Goal: Information Seeking & Learning: Compare options

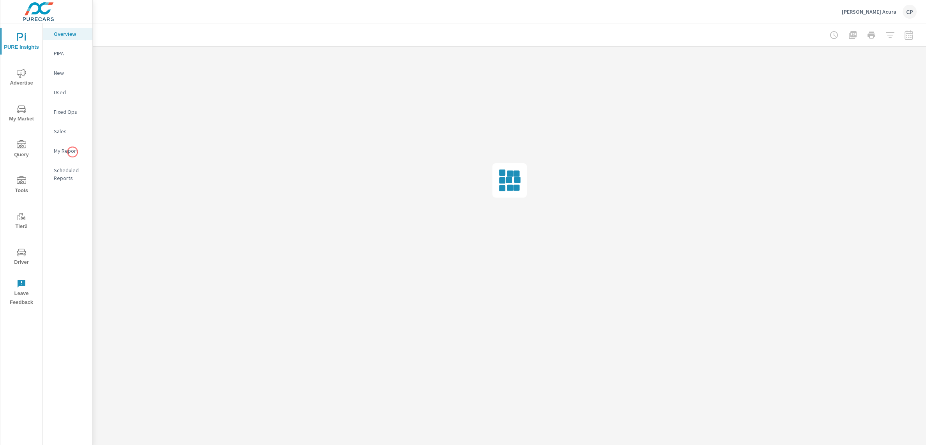
click at [72, 152] on p "My Report" at bounding box center [70, 151] width 32 height 8
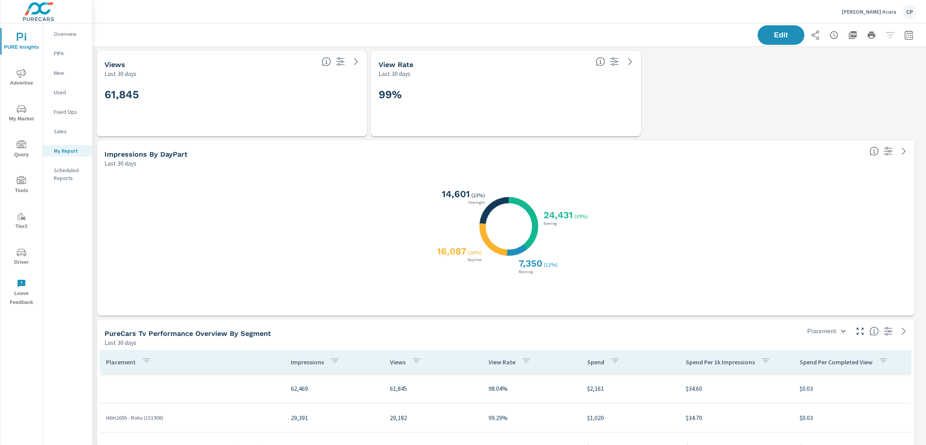
scroll to position [117, 0]
click at [904, 35] on icon "button" at bounding box center [908, 34] width 9 height 9
click at [848, 62] on select "Custom Yesterday Last week Last 7 days Last 14 days Last 30 days Last 45 days L…" at bounding box center [839, 68] width 78 height 16
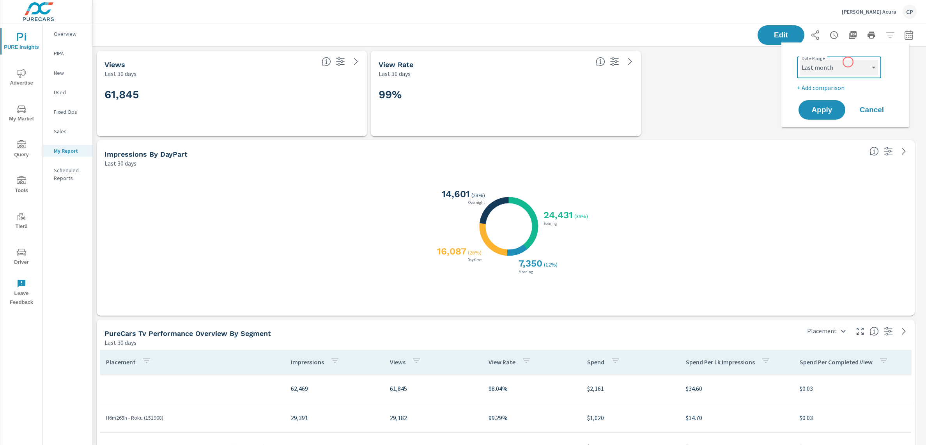
click at [800, 60] on select "Custom Yesterday Last week Last 7 days Last 14 days Last 30 days Last 45 days L…" at bounding box center [839, 68] width 78 height 16
select select "Last month"
click at [830, 112] on span "Apply" at bounding box center [822, 109] width 32 height 7
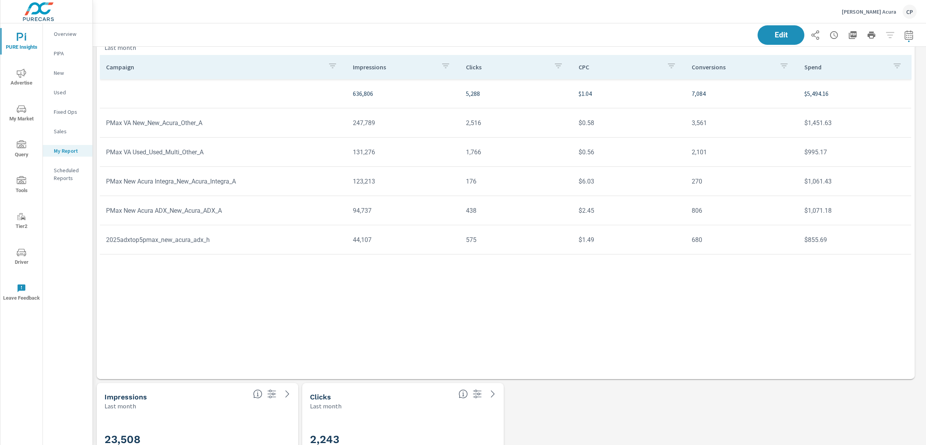
scroll to position [1893, 0]
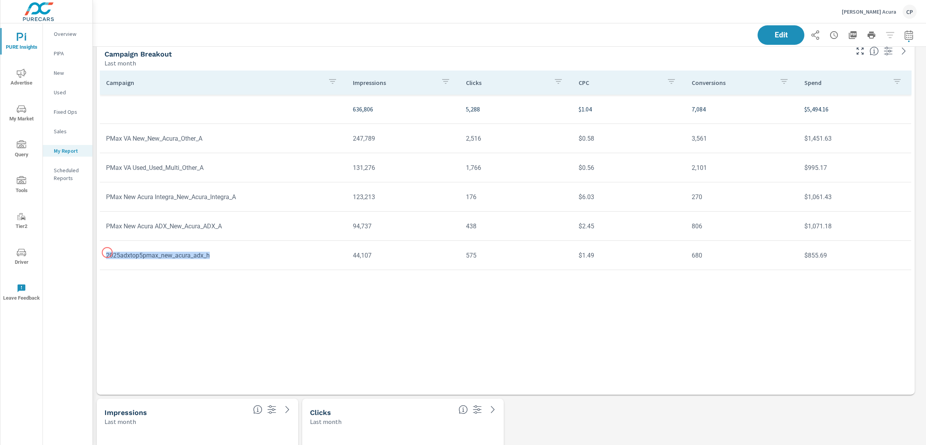
drag, startPoint x: 215, startPoint y: 254, endPoint x: 107, endPoint y: 253, distance: 108.0
click at [107, 253] on td "2025adxtop5pmax_new_acura_adx_h" at bounding box center [223, 256] width 247 height 20
drag, startPoint x: 231, startPoint y: 226, endPoint x: 183, endPoint y: 226, distance: 47.9
click at [183, 226] on td "PMax New Acura ADX_New_Acura_ADX_A" at bounding box center [223, 226] width 247 height 20
click at [188, 260] on td "2025adxtop5pmax_new_acura_adx_h" at bounding box center [223, 256] width 247 height 20
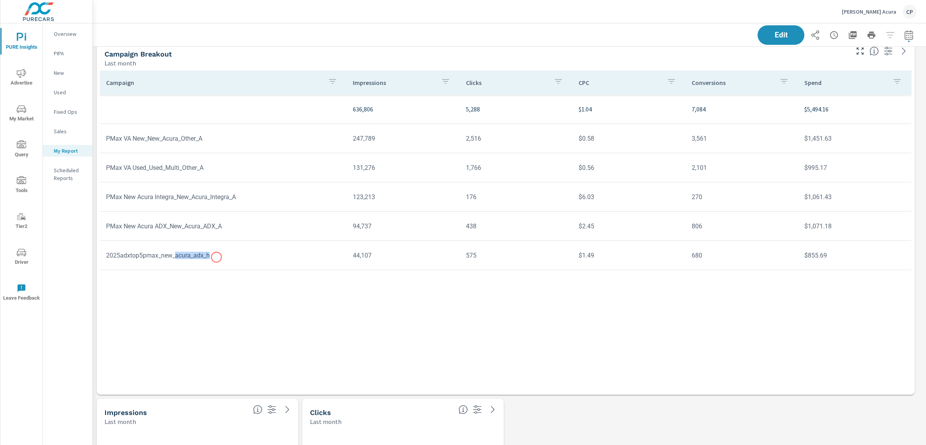
drag, startPoint x: 177, startPoint y: 257, endPoint x: 216, endPoint y: 257, distance: 39.0
click at [216, 257] on td "2025adxtop5pmax_new_acura_adx_h" at bounding box center [223, 256] width 247 height 20
click at [223, 255] on td "2025adxtop5pmax_new_acura_adx_h" at bounding box center [223, 256] width 247 height 20
click at [231, 226] on td "PMax New Acura ADX_New_Acura_ADX_A" at bounding box center [223, 226] width 247 height 20
click at [217, 228] on td "PMax New Acura ADX_New_Acura_ADX_A" at bounding box center [223, 226] width 247 height 20
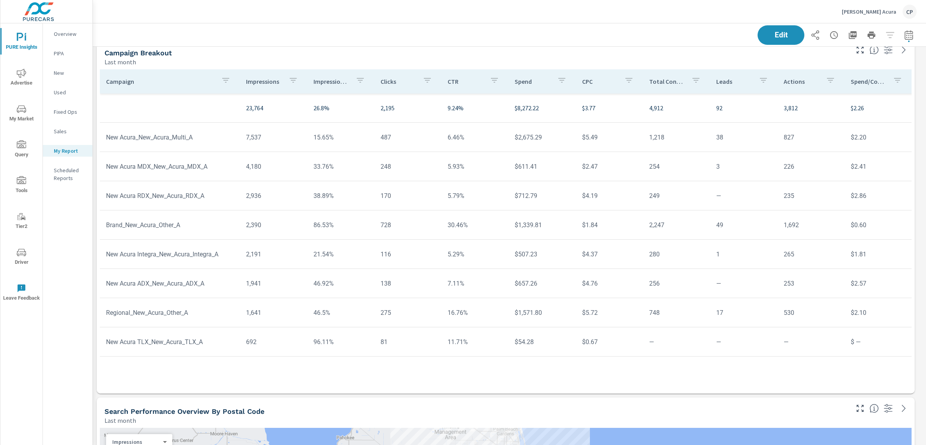
scroll to position [2340, 0]
drag, startPoint x: 312, startPoint y: 224, endPoint x: 338, endPoint y: 224, distance: 26.1
click at [338, 224] on td "86.53%" at bounding box center [340, 227] width 67 height 20
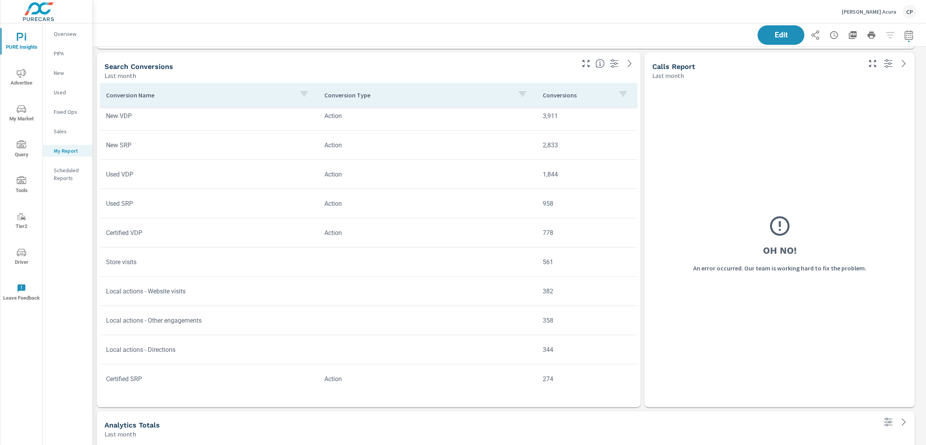
scroll to position [0, 0]
click at [20, 116] on span "My Market" at bounding box center [21, 113] width 37 height 19
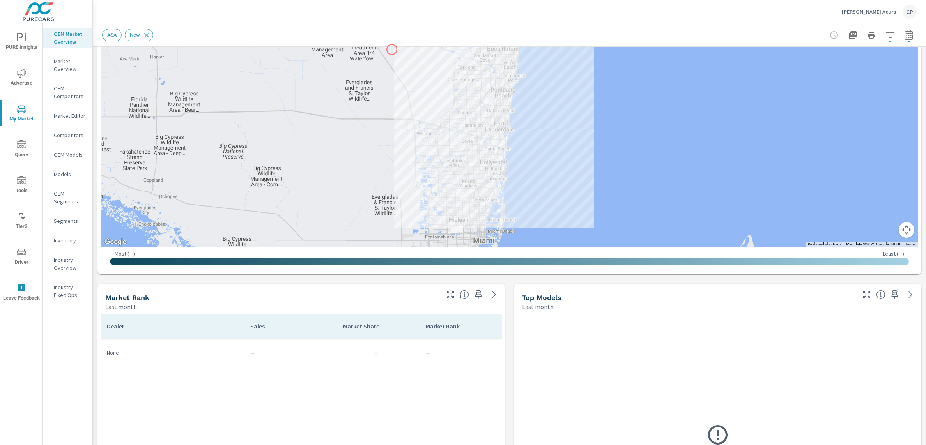
scroll to position [153, 0]
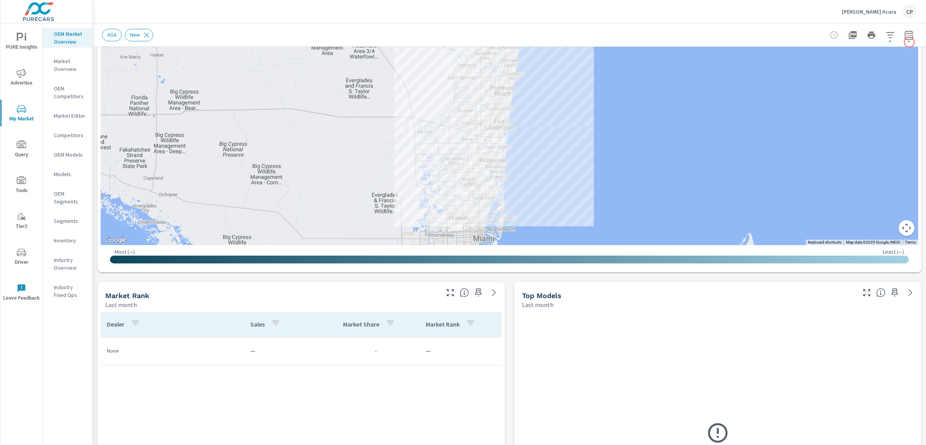
click at [904, 31] on icon "button" at bounding box center [908, 34] width 8 height 9
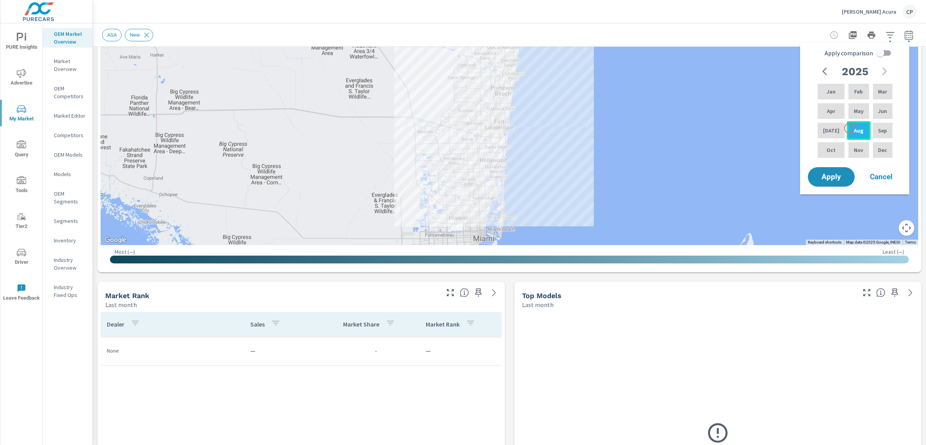
click at [853, 128] on p "Aug" at bounding box center [857, 131] width 9 height 8
click at [853, 95] on div "Feb" at bounding box center [857, 91] width 23 height 19
click at [858, 126] on div "Aug" at bounding box center [857, 130] width 23 height 19
click at [831, 80] on div "2025 Jan Feb Mar Apr May Jun Jul Aug Sep Oct Nov Dec" at bounding box center [855, 115] width 99 height 102
click at [884, 52] on input "Apply comparison" at bounding box center [880, 53] width 44 height 15
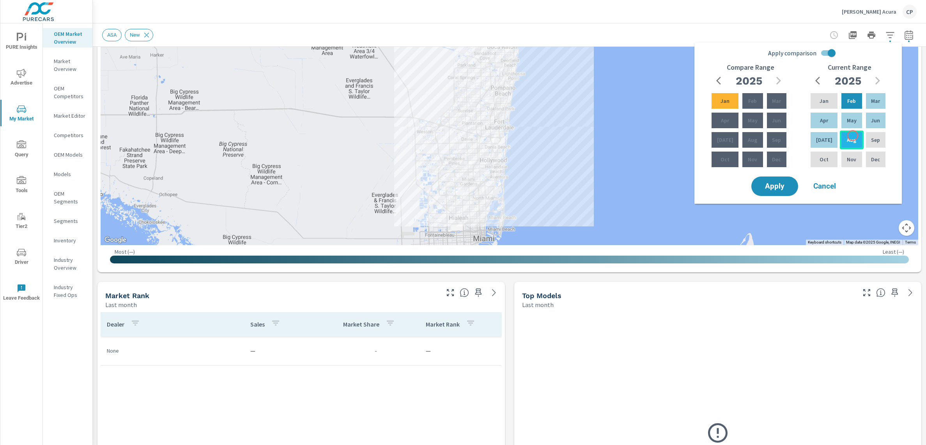
click at [852, 136] on div "Aug" at bounding box center [850, 140] width 23 height 19
click at [826, 105] on div "Jan" at bounding box center [824, 101] width 30 height 19
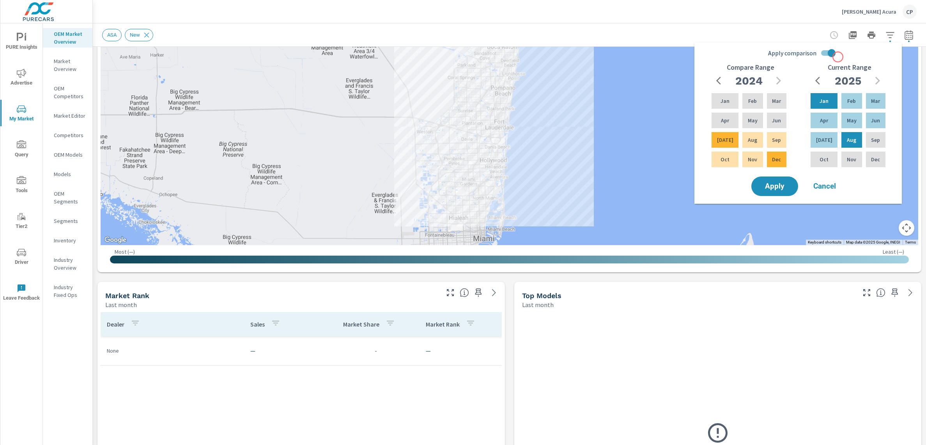
click at [828, 53] on input "Apply comparison" at bounding box center [831, 53] width 44 height 15
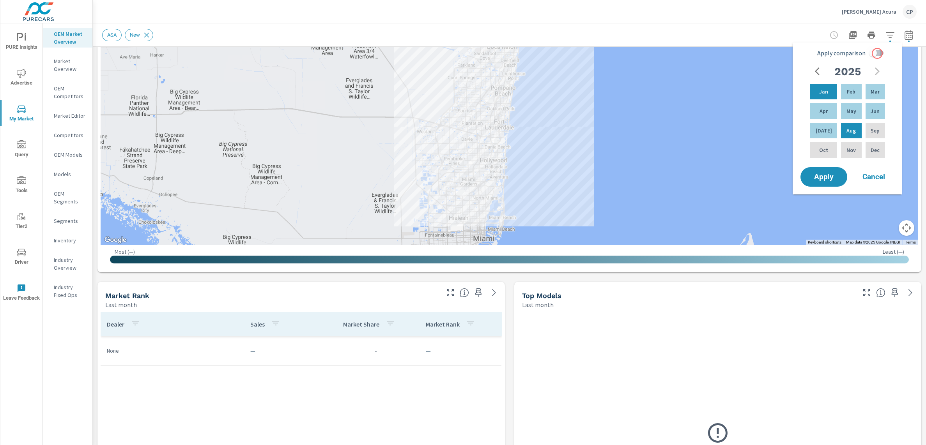
click at [877, 53] on input "Apply comparison" at bounding box center [872, 53] width 44 height 15
checkbox input "true"
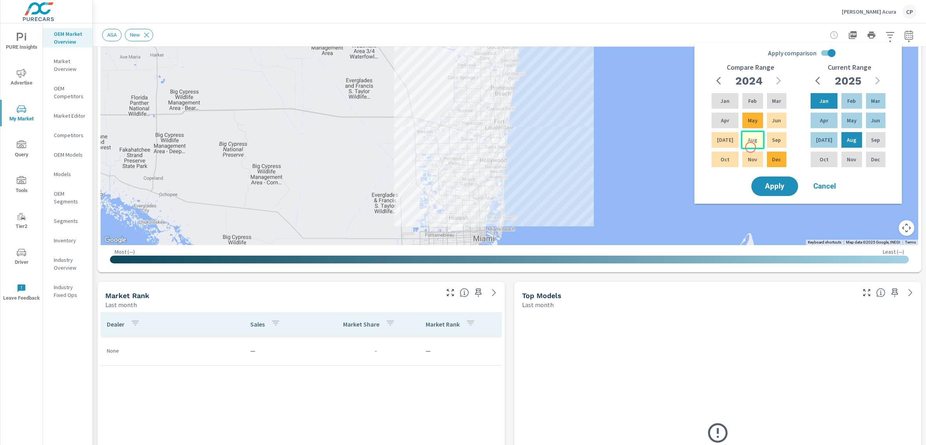
click at [750, 147] on div "Aug" at bounding box center [751, 140] width 23 height 19
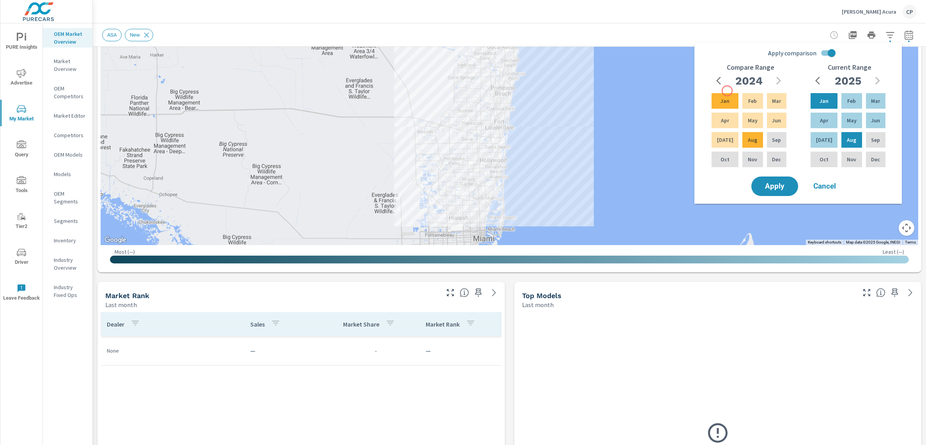
click at [727, 91] on div "Compare Range 2024 Jan Feb Mar Apr May Jun Jul Aug Sep Oct Nov Dec" at bounding box center [749, 119] width 99 height 111
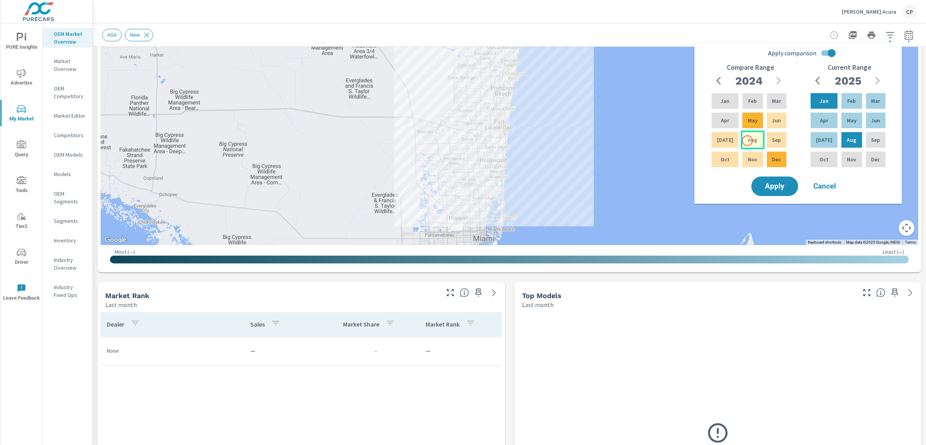
drag, startPoint x: 781, startPoint y: 183, endPoint x: 747, endPoint y: 141, distance: 53.7
click at [747, 141] on div "Apply comparison Compare Range 2024 Jan Feb Mar Apr May Jun Jul Aug Sep Oct Nov…" at bounding box center [797, 119] width 207 height 155
click at [747, 141] on p "Aug" at bounding box center [751, 140] width 9 height 8
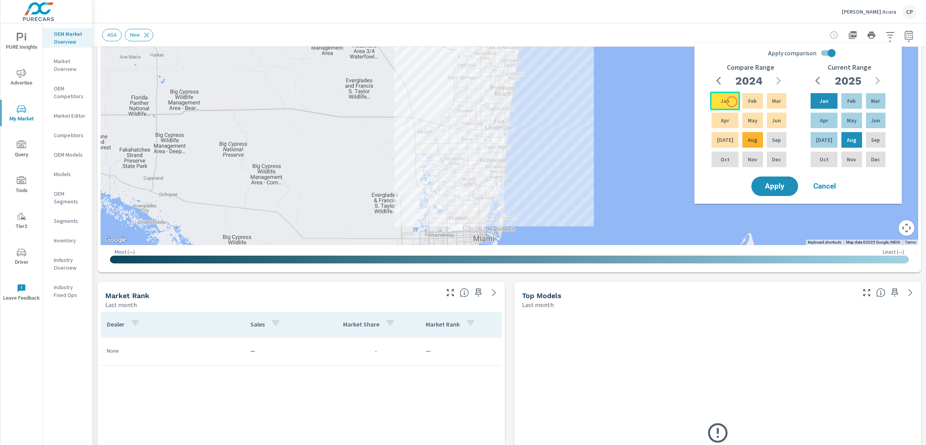
click at [731, 102] on div "Jan" at bounding box center [725, 101] width 30 height 19
click at [782, 185] on span "Apply" at bounding box center [774, 186] width 32 height 7
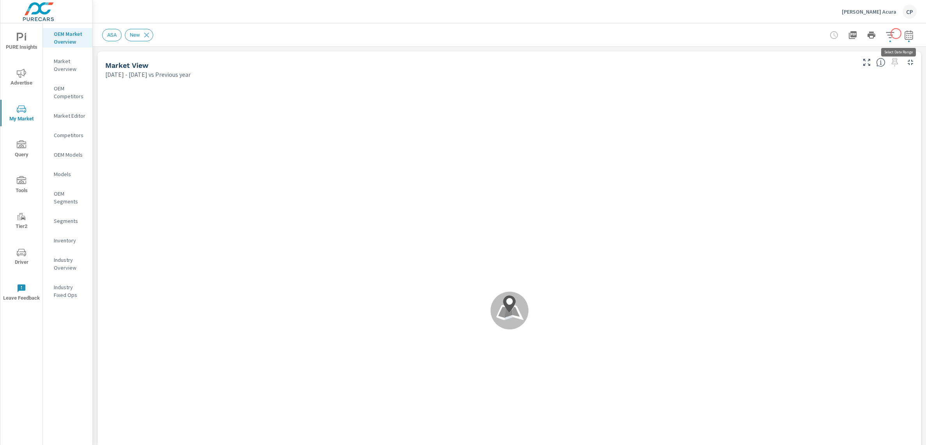
click at [901, 33] on button "button" at bounding box center [909, 35] width 16 height 16
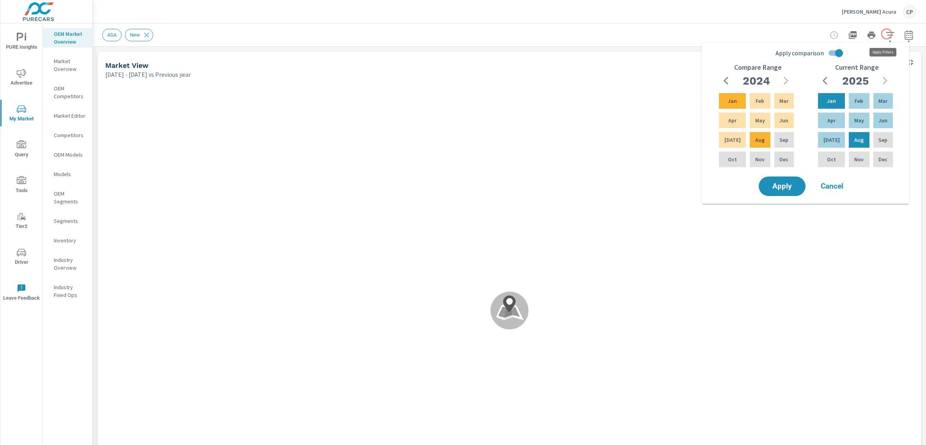
click at [886, 34] on icon "button" at bounding box center [889, 34] width 9 height 9
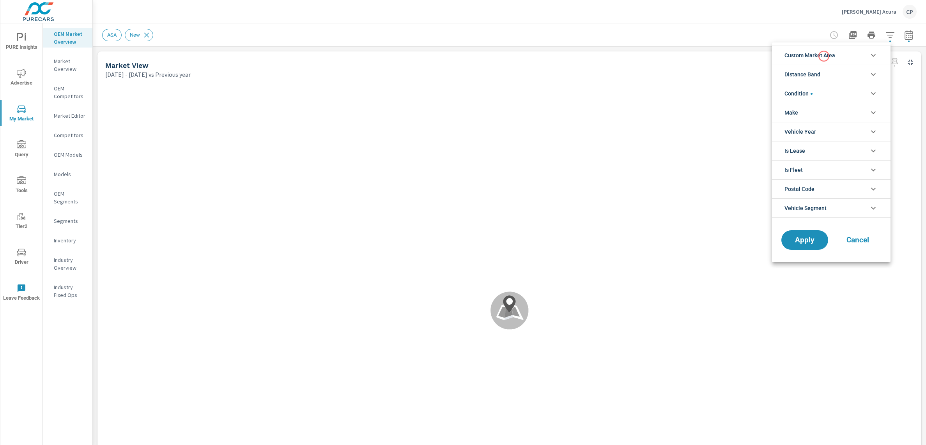
click at [822, 57] on span "Custom Market Area" at bounding box center [809, 55] width 51 height 19
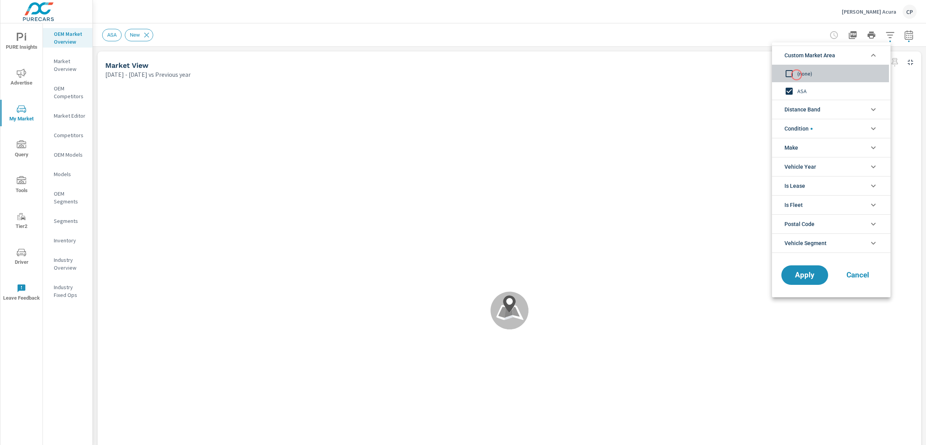
click at [796, 75] on input "filter options" at bounding box center [789, 73] width 16 height 16
click at [798, 107] on span "Distance Band" at bounding box center [802, 109] width 36 height 19
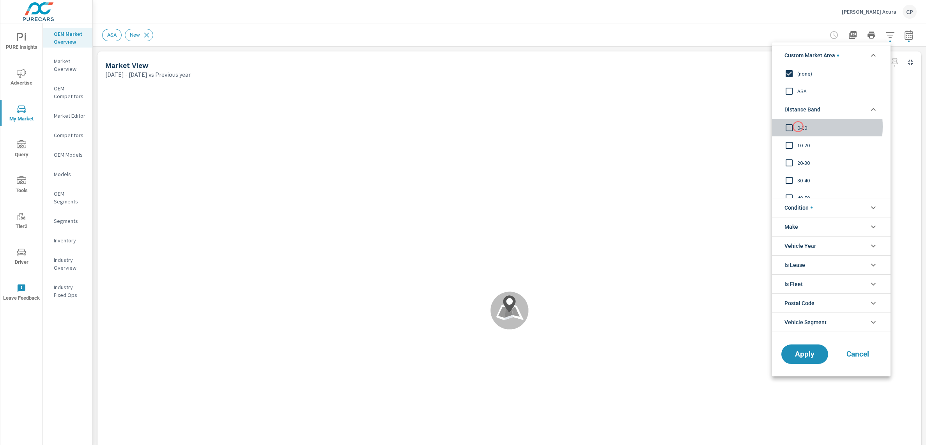
click at [798, 127] on span "0-10" at bounding box center [839, 127] width 85 height 9
click at [801, 354] on span "Apply" at bounding box center [804, 353] width 32 height 7
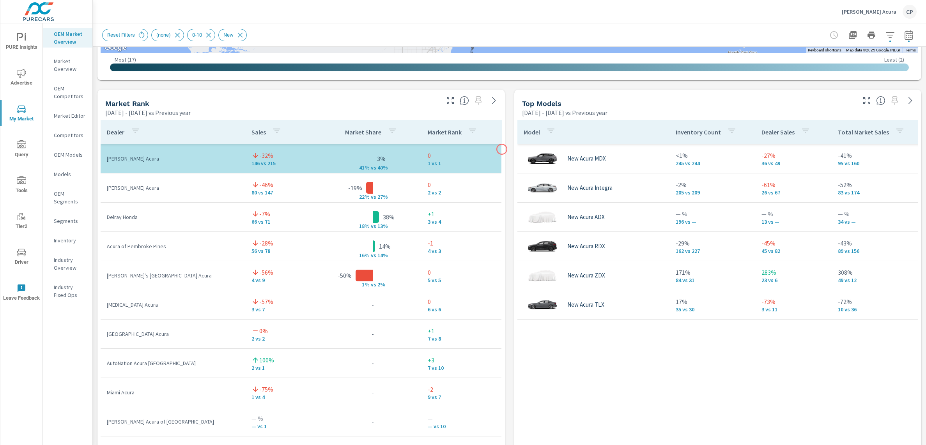
scroll to position [452, 0]
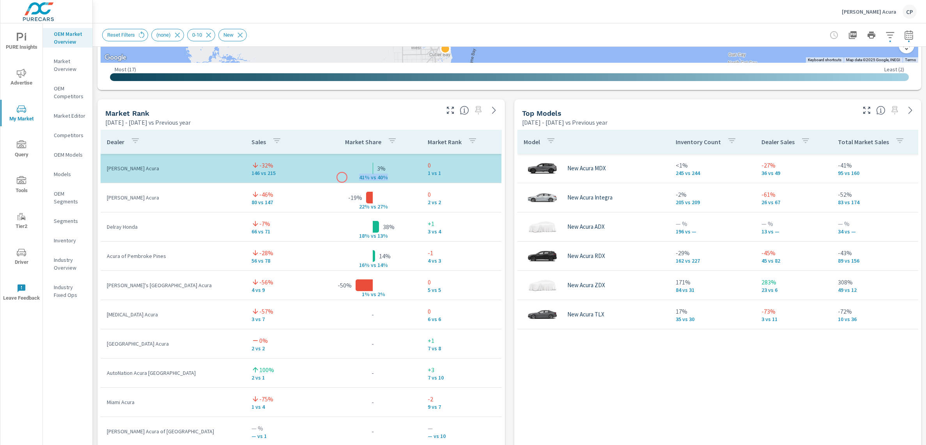
drag, startPoint x: 374, startPoint y: 178, endPoint x: 342, endPoint y: 177, distance: 32.4
click at [353, 168] on div "41% v s 40%" at bounding box center [372, 168] width 39 height 0
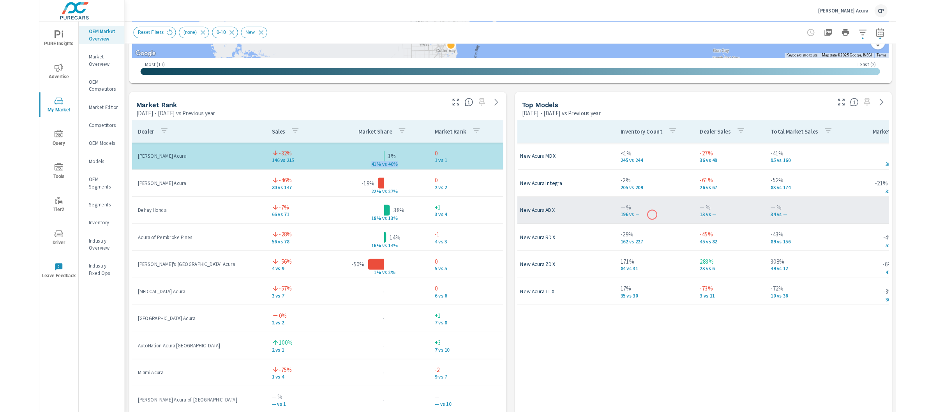
scroll to position [0, 48]
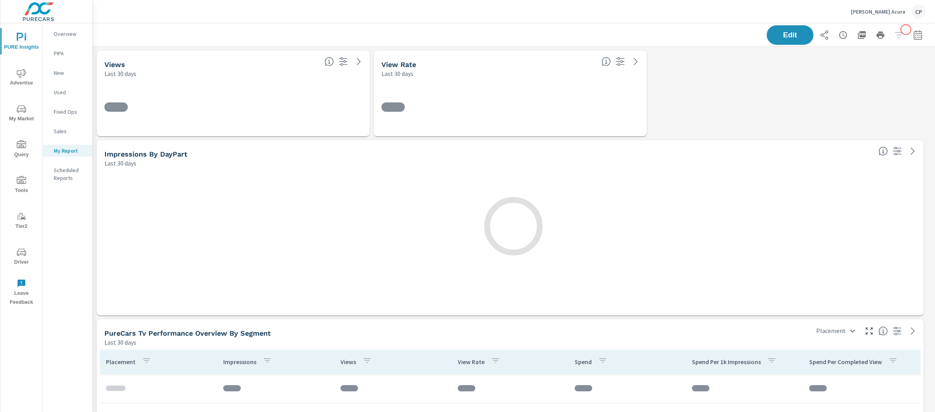
scroll to position [4, 4]
click at [913, 32] on icon "button" at bounding box center [917, 34] width 9 height 9
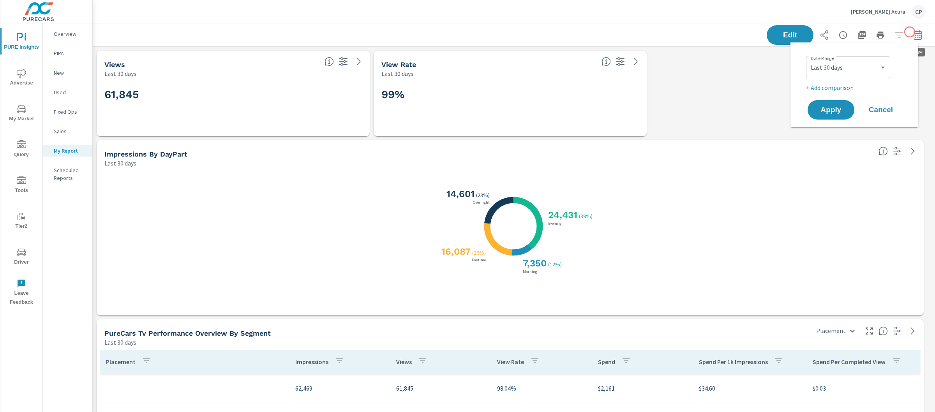
scroll to position [29, 0]
click at [832, 72] on select "Custom Yesterday Last week Last 7 days Last 14 days Last 30 days Last 45 days L…" at bounding box center [848, 68] width 78 height 16
click at [809, 60] on select "Custom Yesterday Last week Last 7 days Last 14 days Last 30 days Last 45 days L…" at bounding box center [848, 68] width 78 height 16
select select "Last month"
click at [833, 90] on p "+ Add comparison" at bounding box center [856, 87] width 100 height 9
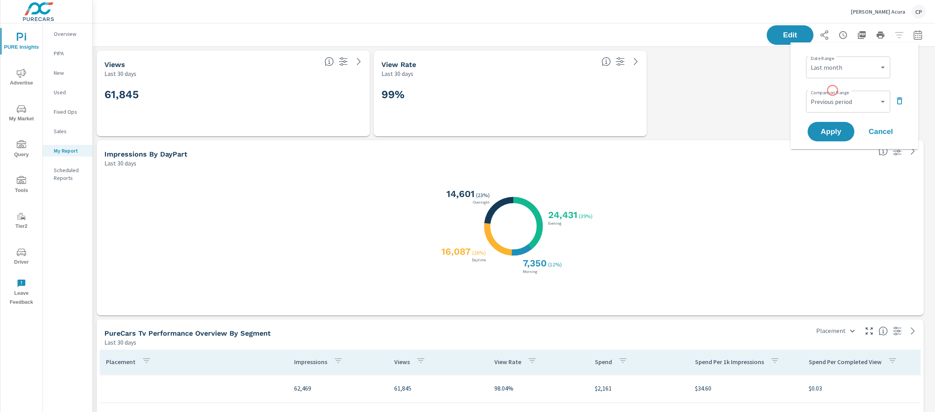
scroll to position [3783, 850]
click at [837, 100] on select "Custom Previous period Previous month Previous year" at bounding box center [848, 102] width 78 height 16
click at [809, 94] on select "Custom Previous period Previous month Previous year" at bounding box center [848, 102] width 78 height 16
select select "Previous month"
click at [829, 129] on span "Apply" at bounding box center [831, 131] width 32 height 7
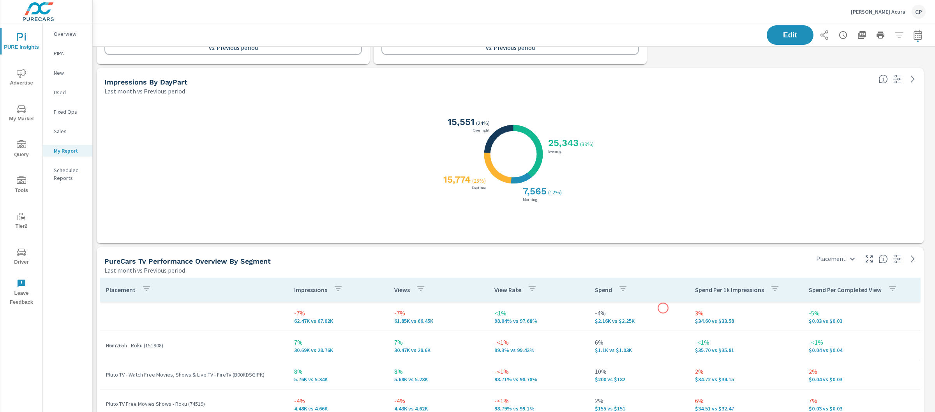
scroll to position [78, 0]
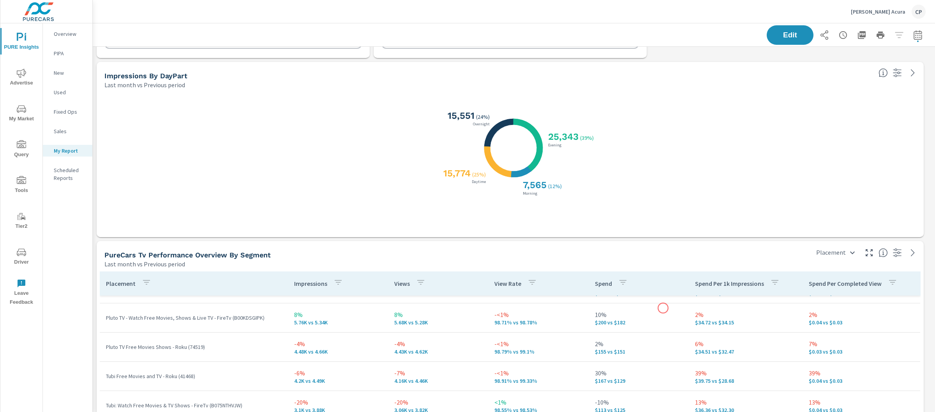
scroll to position [97, 0]
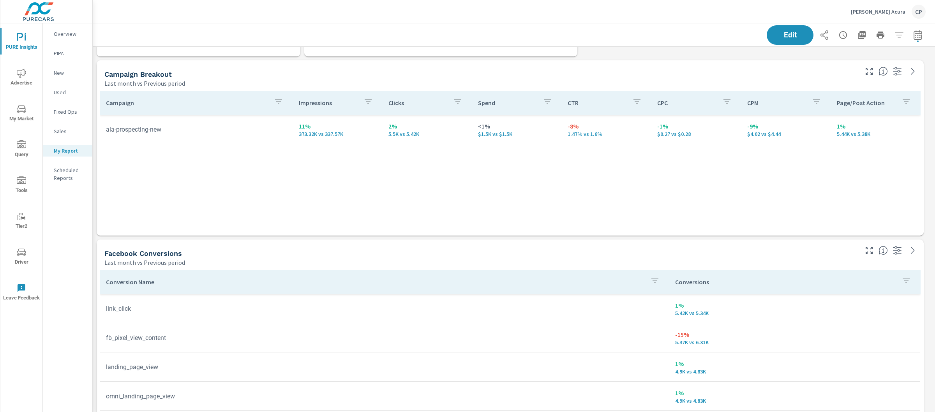
scroll to position [1371, 0]
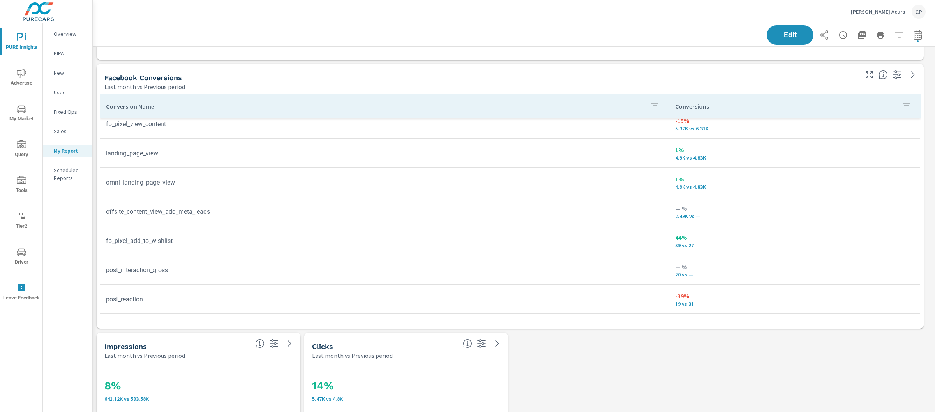
scroll to position [1530, 0]
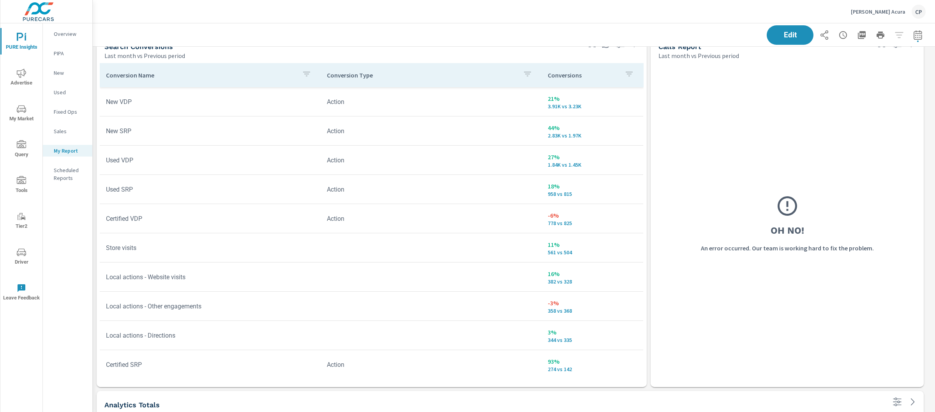
scroll to position [2, 0]
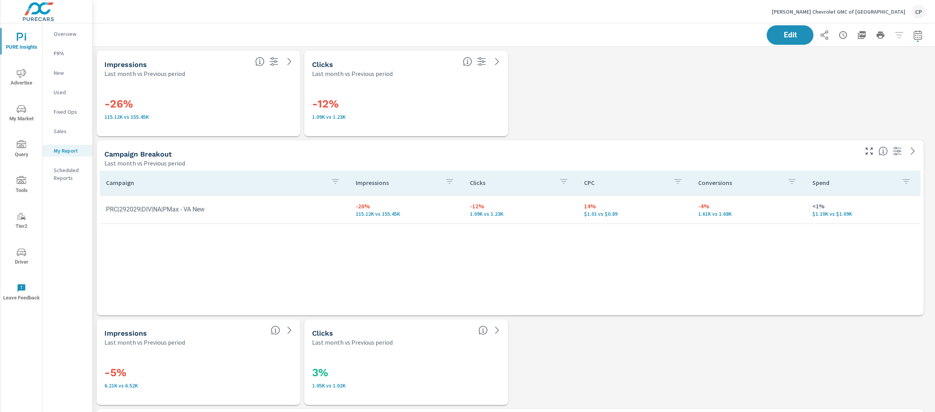
scroll to position [1453, 850]
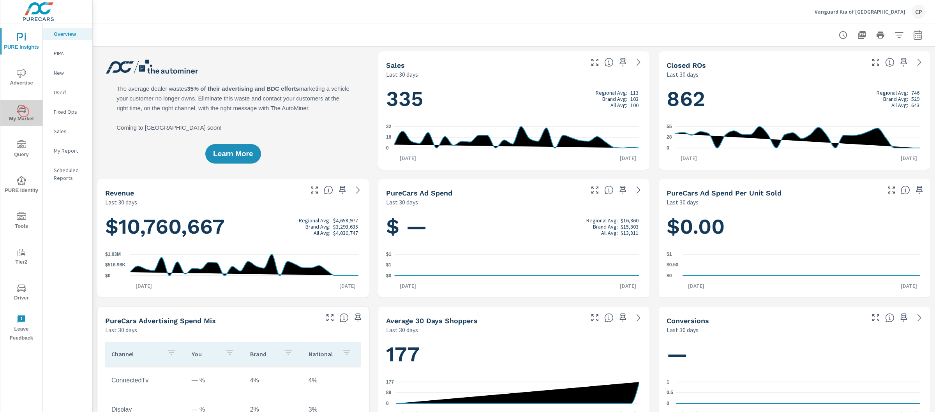
click at [24, 112] on icon "nav menu" at bounding box center [21, 108] width 9 height 7
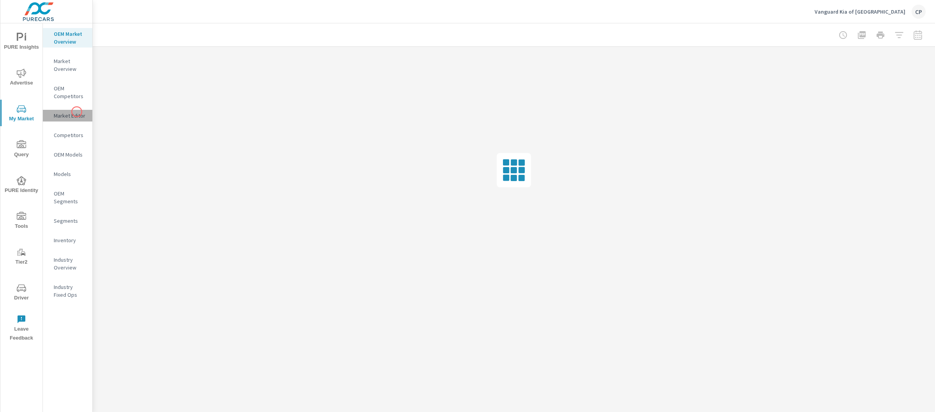
click at [77, 112] on p "Market Editor" at bounding box center [70, 116] width 32 height 8
